Goal: Transaction & Acquisition: Purchase product/service

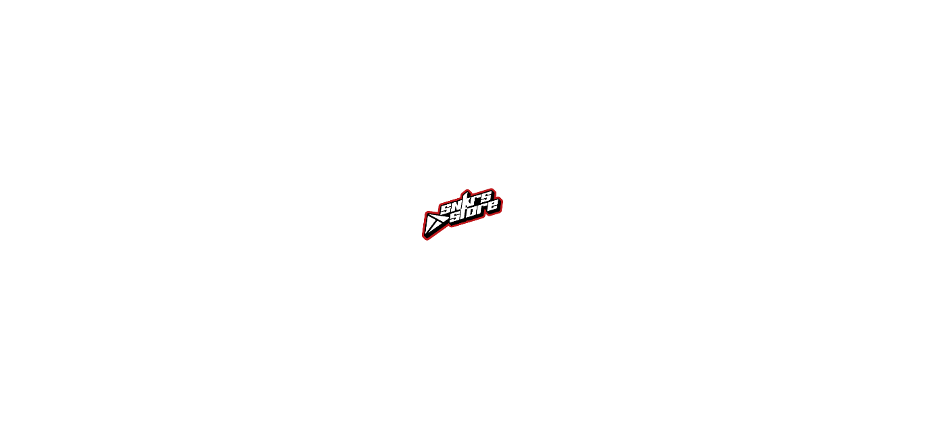
click at [452, 198] on img at bounding box center [463, 215] width 102 height 102
click at [387, 162] on div at bounding box center [462, 214] width 925 height 428
click at [378, 168] on div at bounding box center [462, 214] width 925 height 428
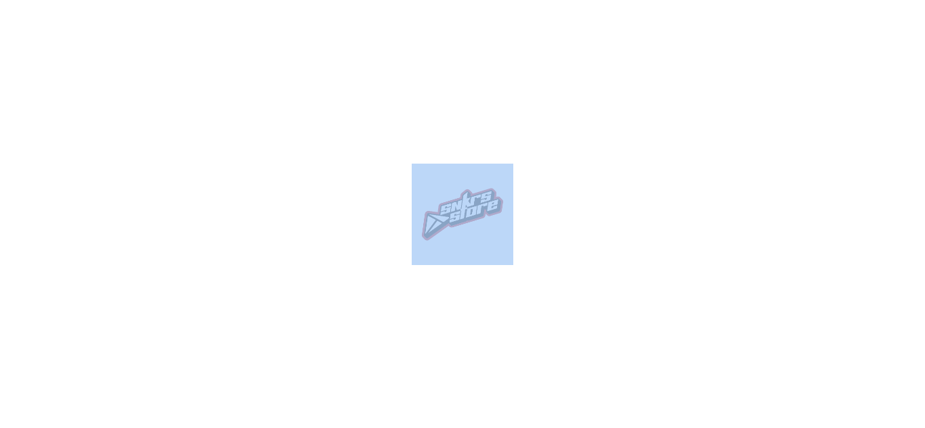
click at [378, 167] on div at bounding box center [462, 214] width 925 height 428
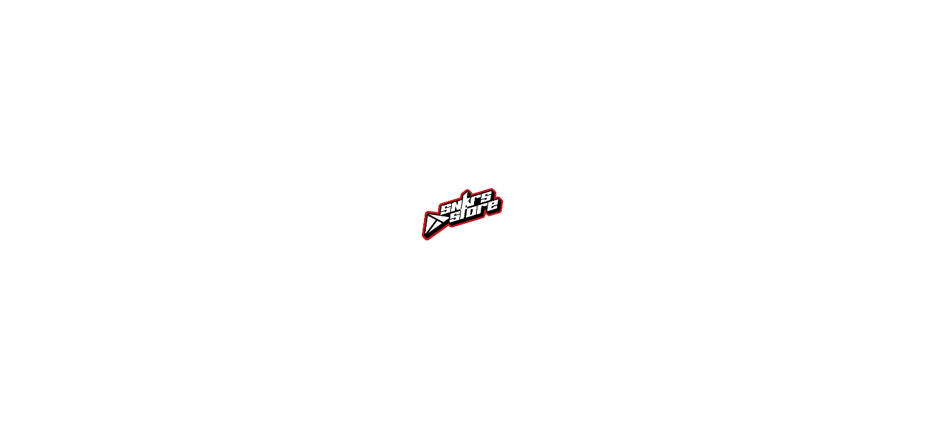
click at [378, 167] on div at bounding box center [462, 214] width 925 height 428
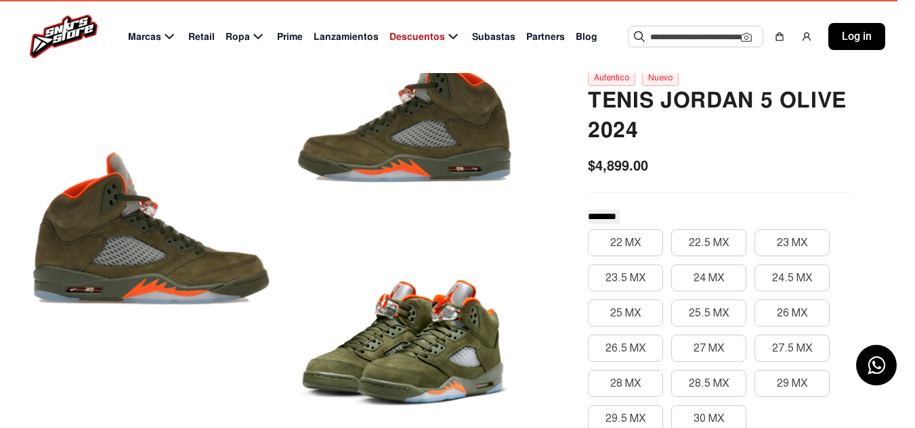
scroll to position [125, 0]
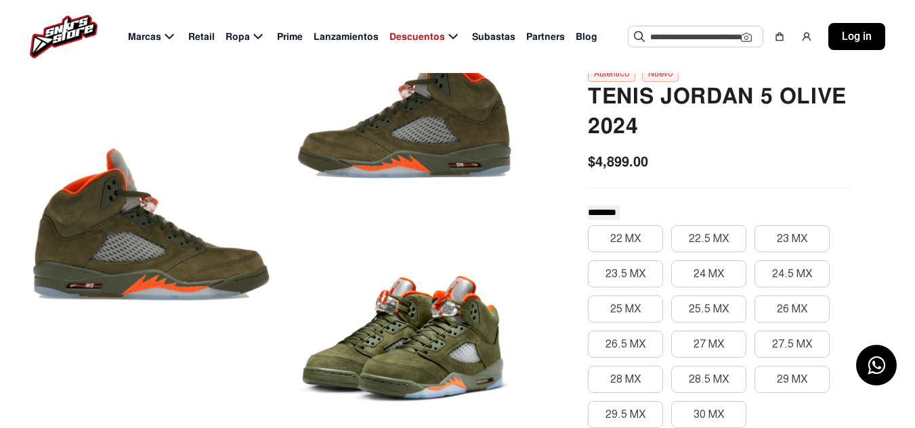
click at [622, 162] on span "$4,899.00" at bounding box center [618, 162] width 60 height 20
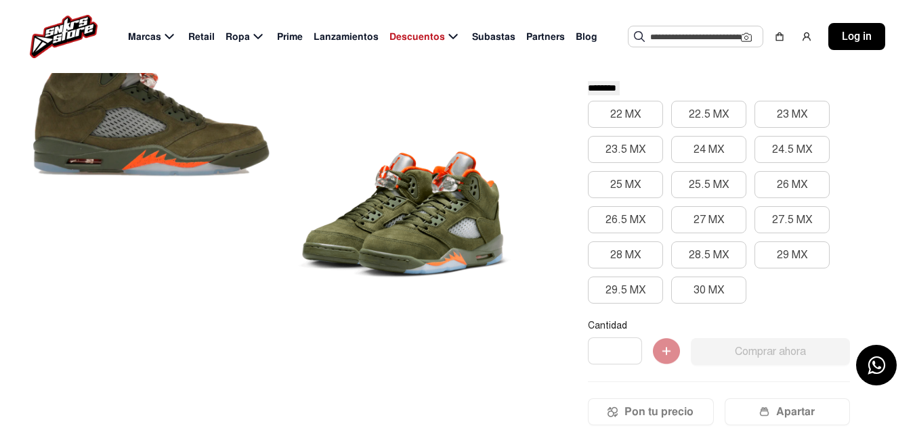
scroll to position [0, 0]
